Goal: Find specific page/section: Find specific page/section

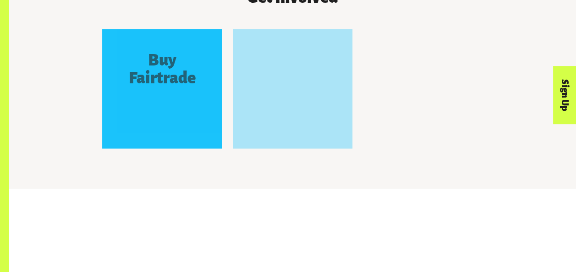
scroll to position [801, 0]
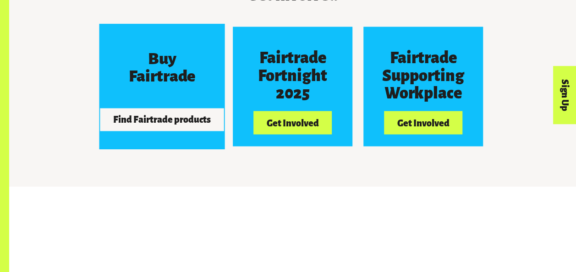
click at [177, 119] on button "Find Fairtrade products" at bounding box center [162, 119] width 124 height 23
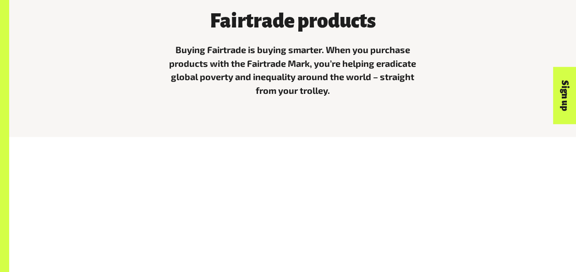
scroll to position [292, 0]
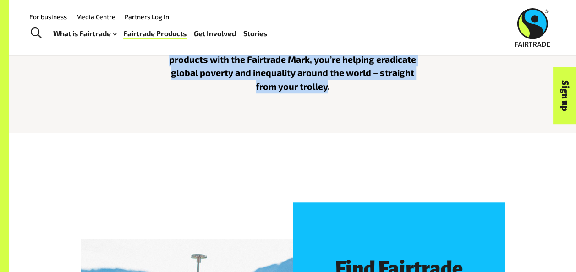
drag, startPoint x: 328, startPoint y: 92, endPoint x: 170, endPoint y: 65, distance: 160.9
click at [170, 65] on p "Buying Fairtrade is buying smarter. When you purchase products with the Fairtra…" at bounding box center [293, 66] width 250 height 55
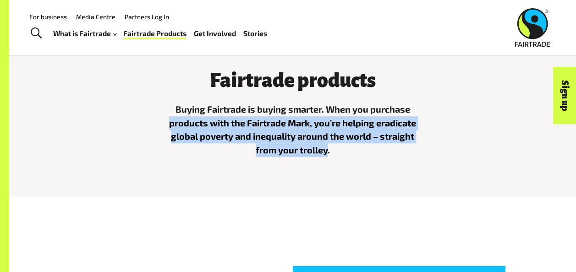
scroll to position [228, 0]
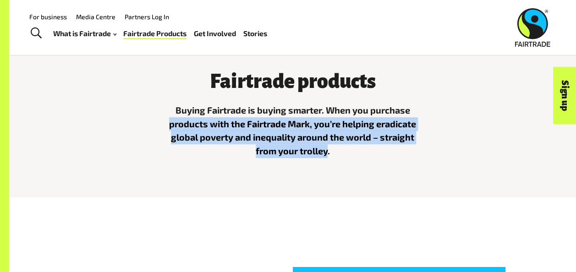
drag, startPoint x: 170, startPoint y: 65, endPoint x: 181, endPoint y: 120, distance: 56.1
click at [181, 120] on p "Buying Fairtrade is buying smarter. When you purchase products with the Fairtra…" at bounding box center [293, 131] width 250 height 55
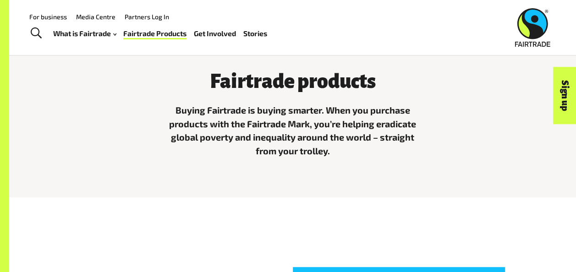
click at [175, 113] on p "Buying Fairtrade is buying smarter. When you purchase products with the Fairtra…" at bounding box center [293, 131] width 250 height 55
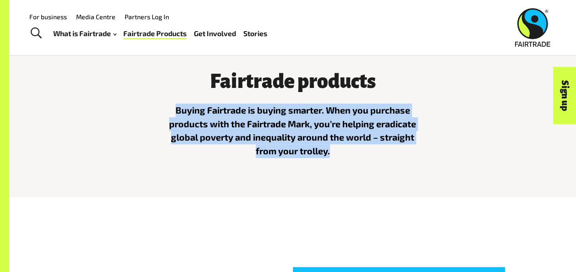
drag, startPoint x: 175, startPoint y: 113, endPoint x: 327, endPoint y: 152, distance: 157.5
click at [327, 152] on p "Buying Fairtrade is buying smarter. When you purchase products with the Fairtra…" at bounding box center [293, 131] width 250 height 55
copy p "Buying Fairtrade is buying smarter. When you purchase products with the Fairtra…"
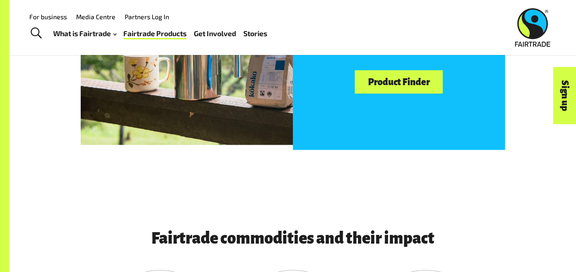
scroll to position [539, 0]
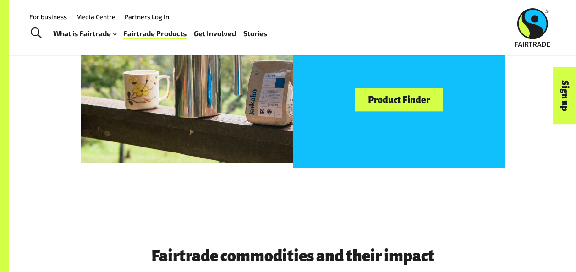
click at [414, 108] on link "Product Finder" at bounding box center [399, 99] width 88 height 23
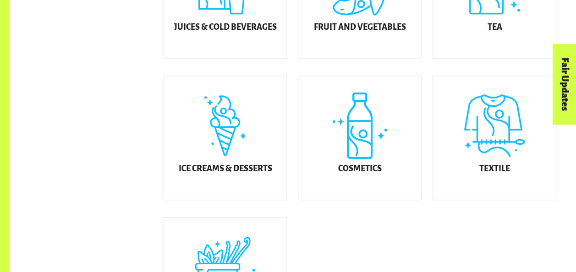
drag, startPoint x: 218, startPoint y: 143, endPoint x: 107, endPoint y: 136, distance: 111.2
click at [218, 143] on div "Ice Creams & Desserts" at bounding box center [225, 138] width 123 height 124
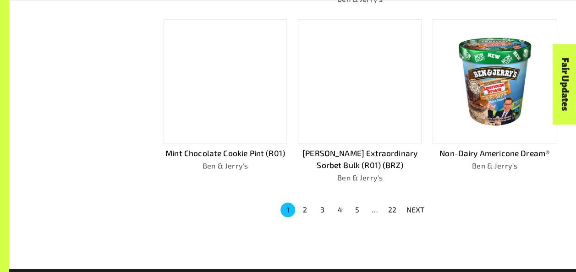
scroll to position [626, 0]
